Goal: Navigation & Orientation: Find specific page/section

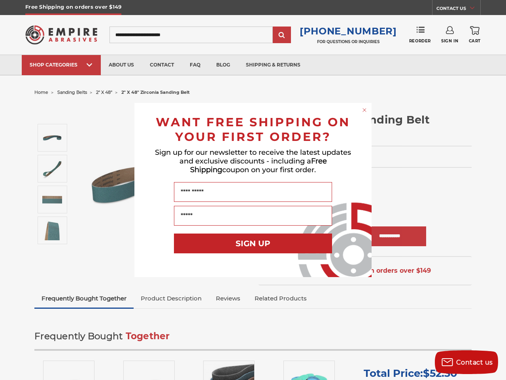
click at [253, 190] on input "Name" at bounding box center [253, 192] width 158 height 20
click at [365, 110] on icon "Close dialog" at bounding box center [364, 109] width 3 height 3
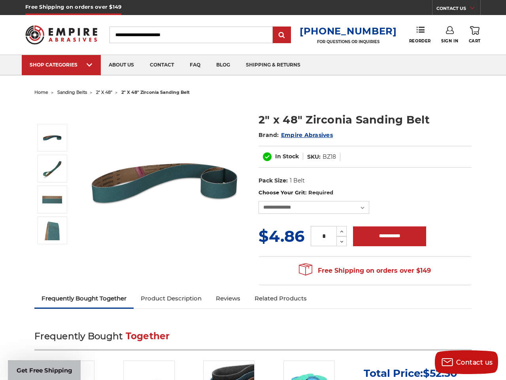
click at [253, 251] on button "SIGN UP" at bounding box center [253, 261] width 158 height 20
click at [467, 362] on span "Contact us" at bounding box center [474, 362] width 37 height 8
